Goal: Information Seeking & Learning: Learn about a topic

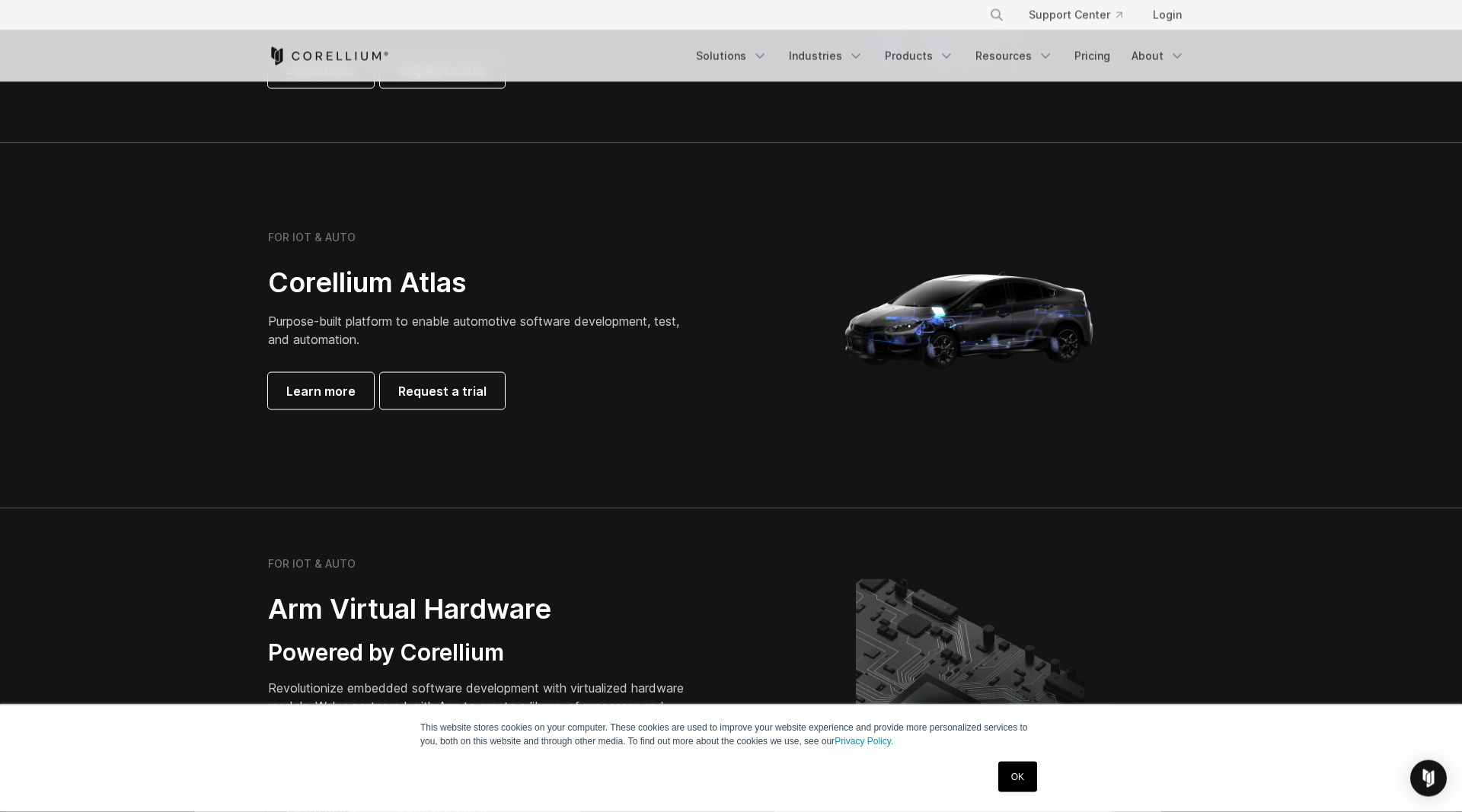
scroll to position [1342, 0]
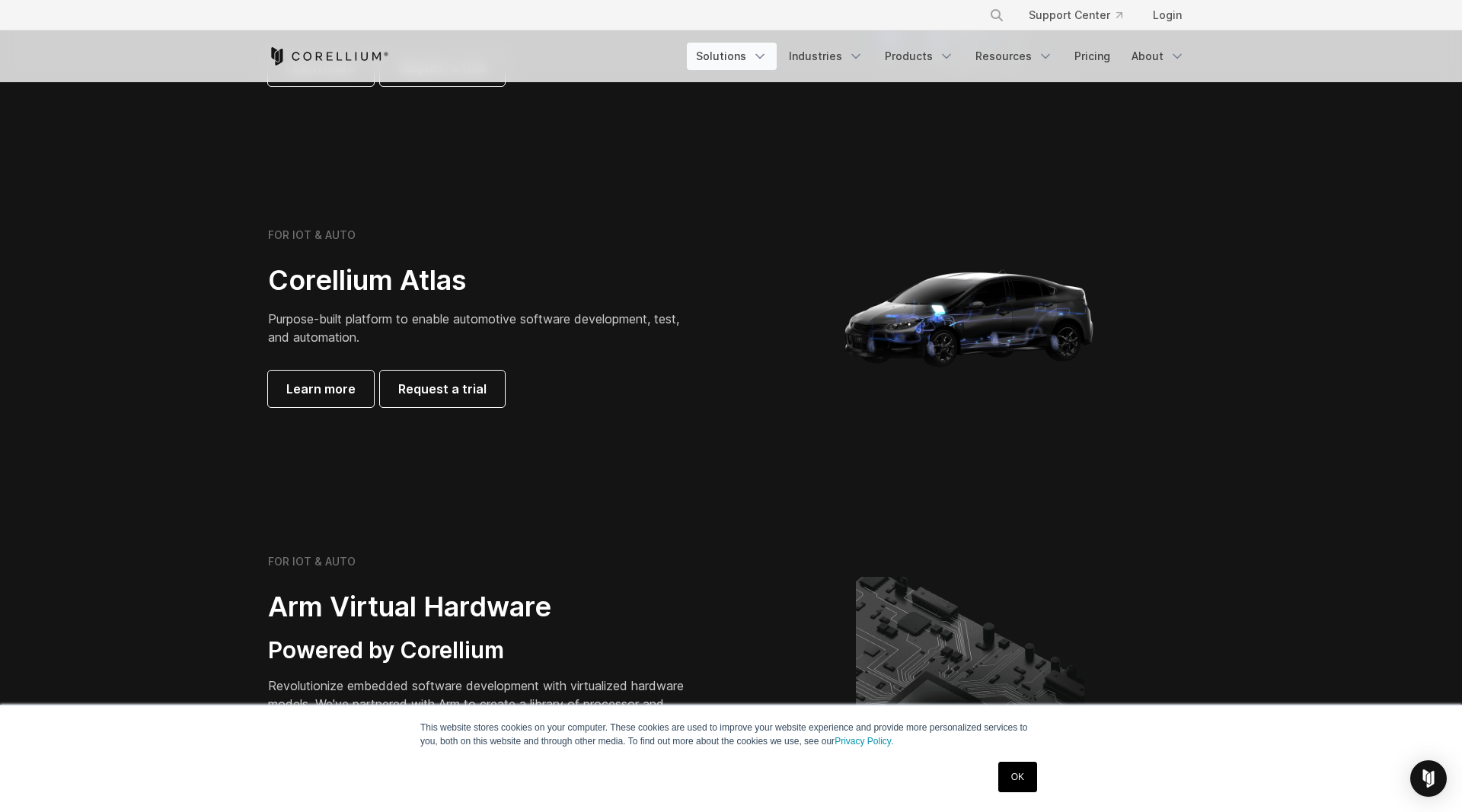
click at [767, 47] on link "Solutions" at bounding box center [731, 56] width 90 height 27
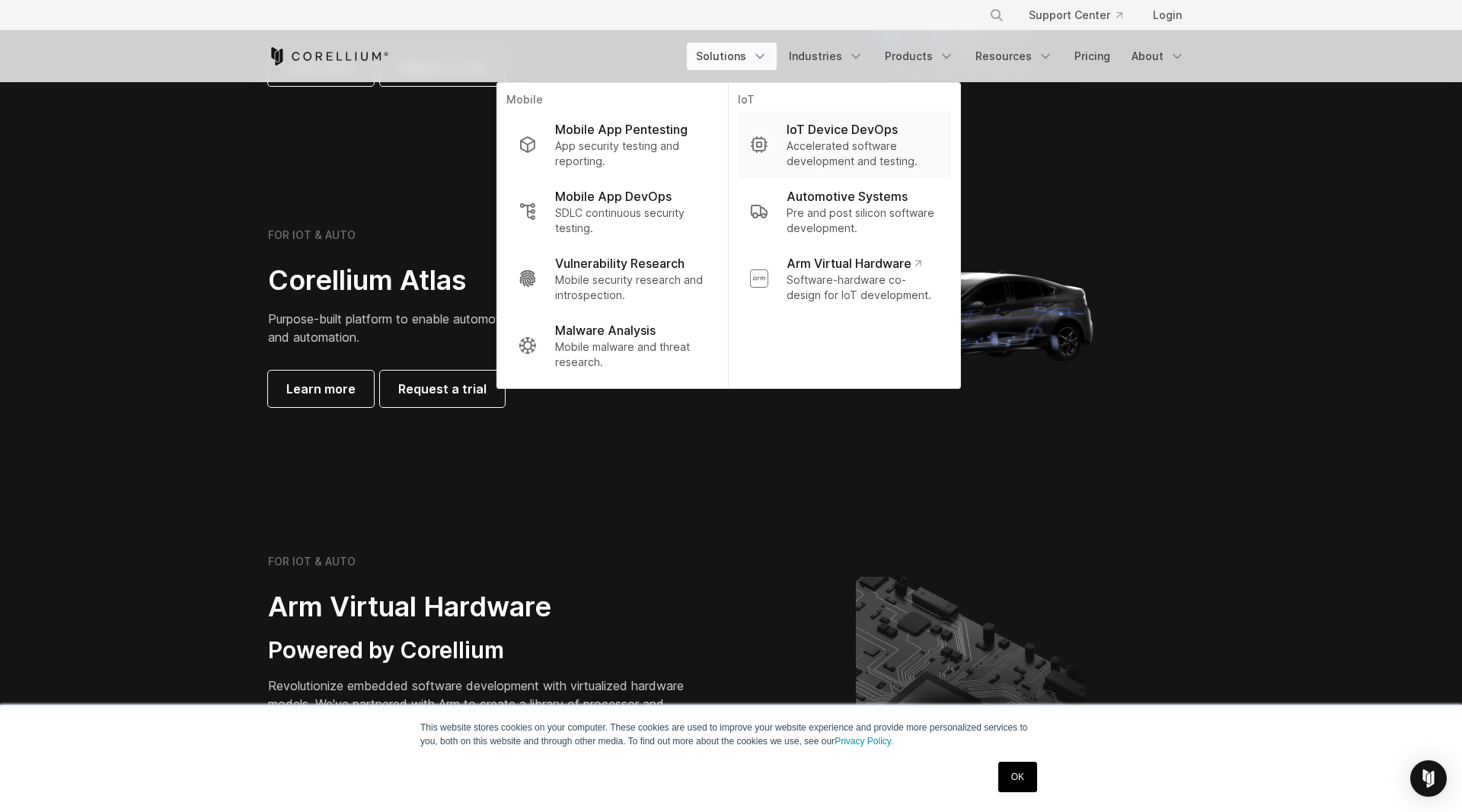
click at [821, 142] on p "Accelerated software development and testing." at bounding box center [863, 154] width 152 height 31
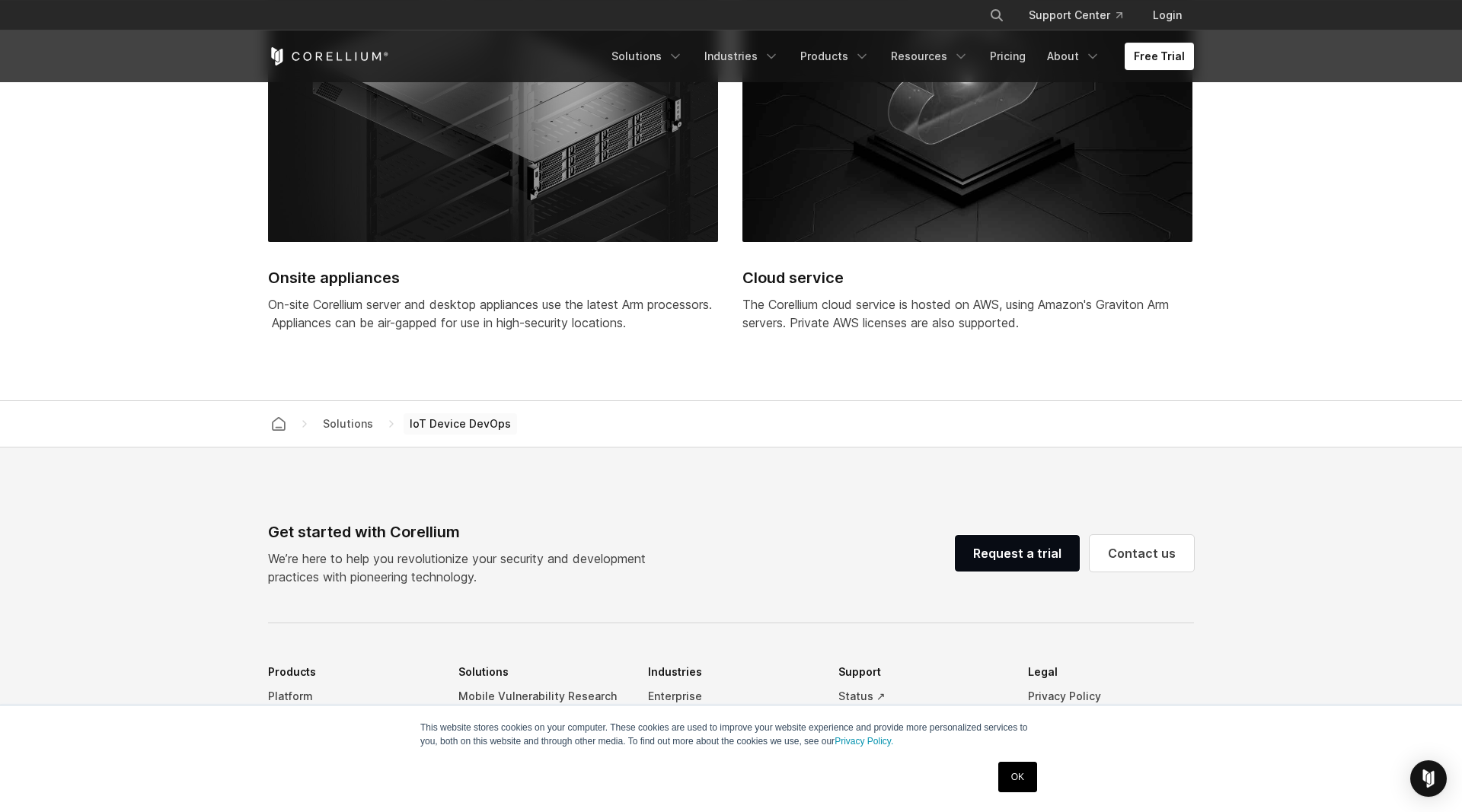
scroll to position [4358, 0]
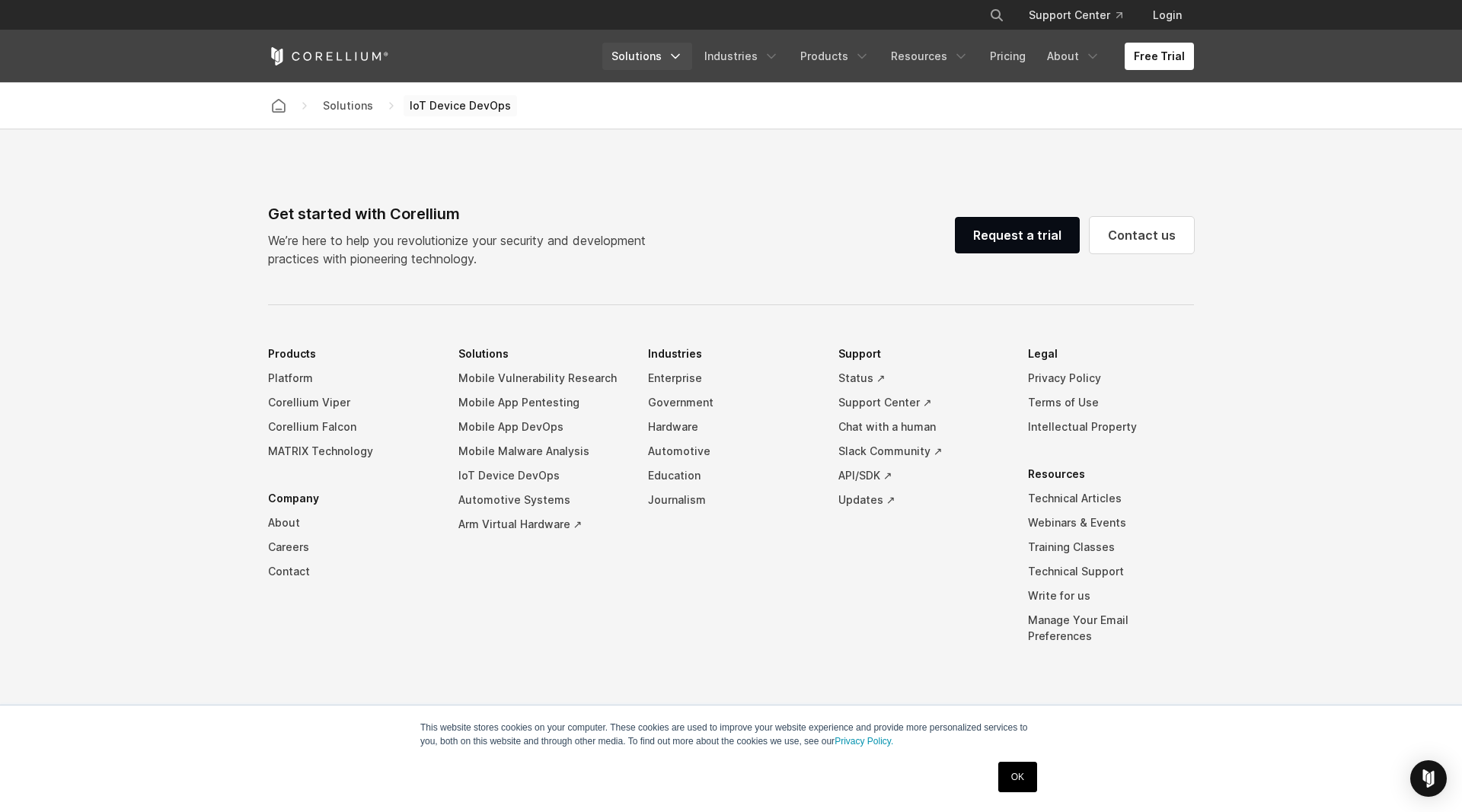
click at [672, 65] on link "Solutions" at bounding box center [647, 56] width 90 height 27
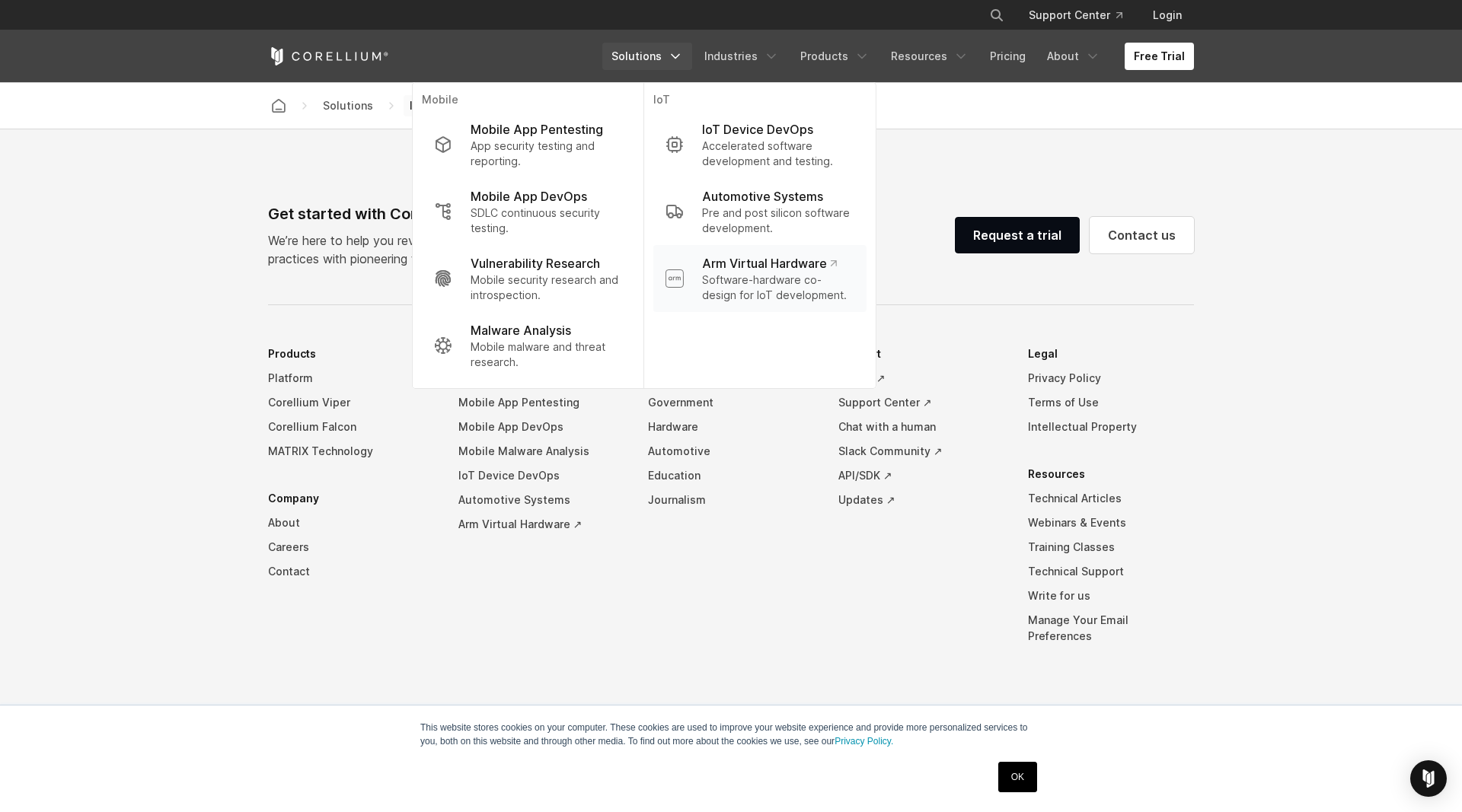
click at [785, 250] on link "Arm Virtual Hardware Software-hardware co-design for IoT development." at bounding box center [760, 278] width 213 height 67
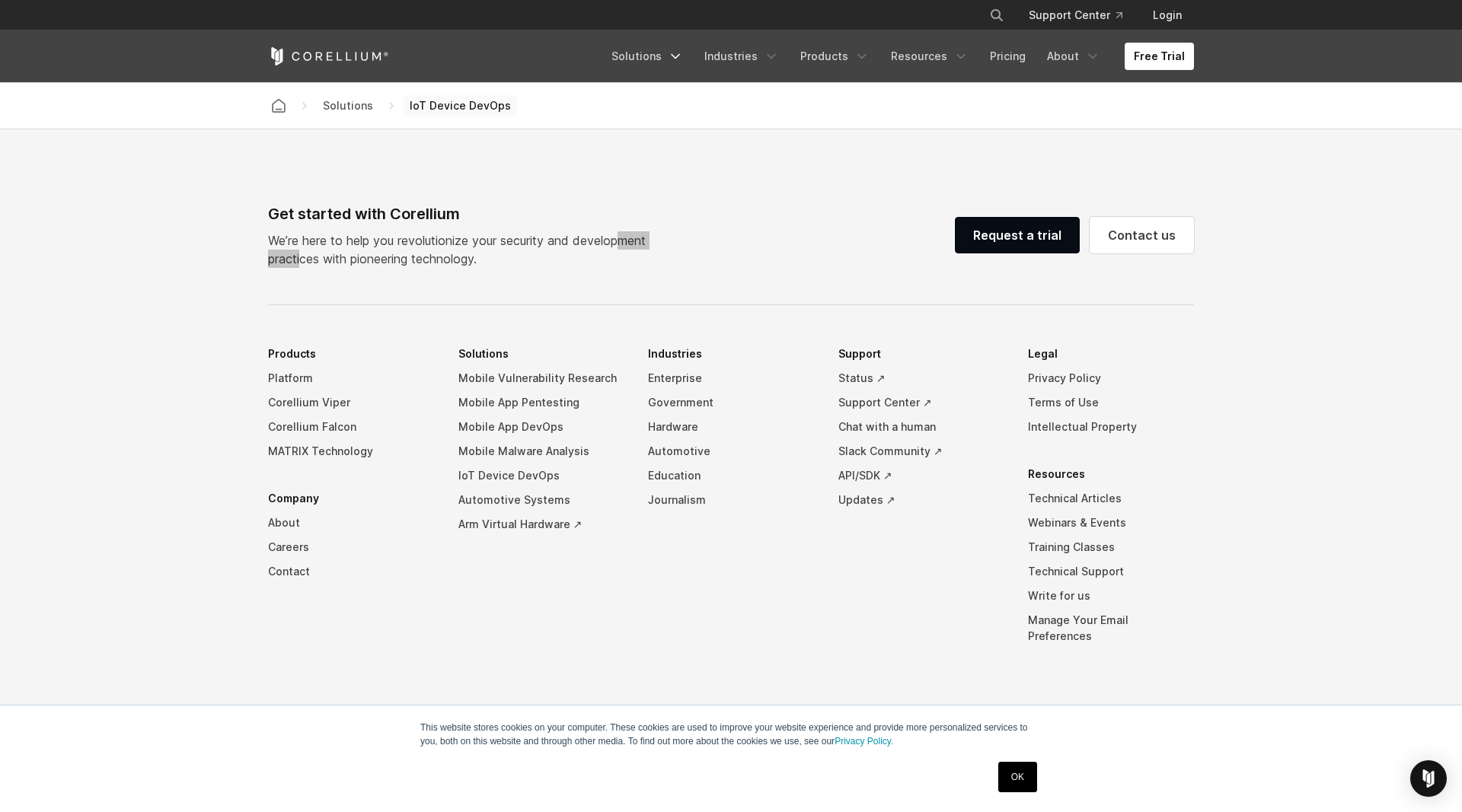
click at [785, 250] on div "Get started with Corellium We’re here to help you revolutionize your security a…" at bounding box center [731, 235] width 926 height 65
